Goal: Communication & Community: Connect with others

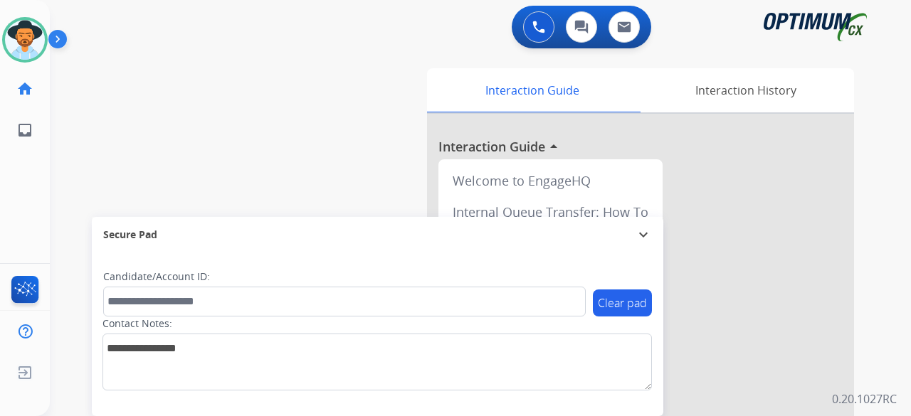
click at [78, 103] on div "swap_horiz Break voice bridge close_fullscreen Connect 3-Way Call merge_type Se…" at bounding box center [463, 347] width 827 height 593
click at [90, 113] on div "swap_horiz Break voice bridge close_fullscreen Connect 3-Way Call merge_type Se…" at bounding box center [463, 347] width 827 height 593
